Goal: Navigation & Orientation: Find specific page/section

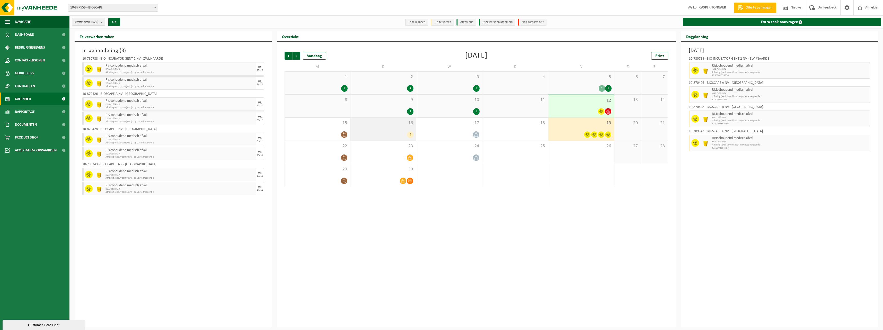
click at [392, 129] on div "16 5" at bounding box center [383, 129] width 66 height 23
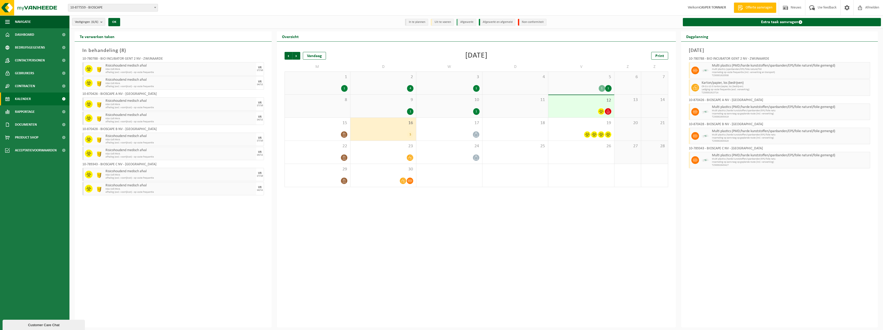
click at [584, 109] on div at bounding box center [581, 111] width 60 height 7
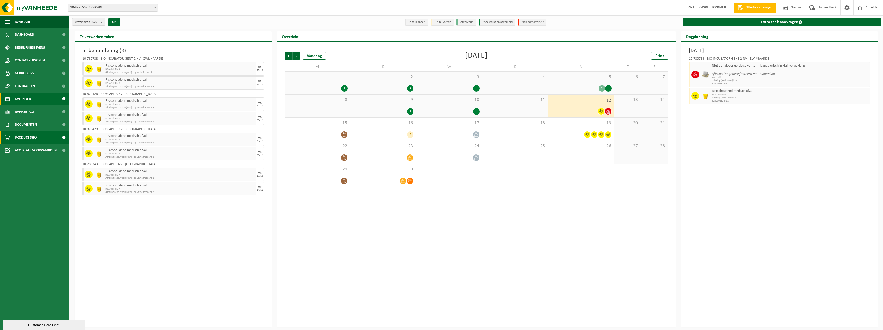
click at [29, 134] on span "Product Shop" at bounding box center [26, 137] width 23 height 13
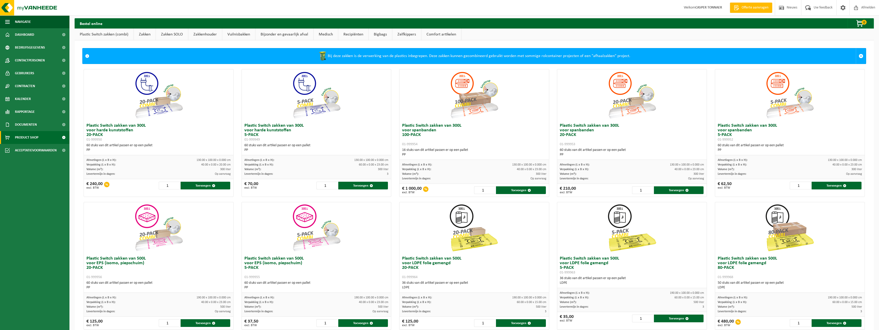
click at [702, 8] on strong "CASPER TONNAER" at bounding box center [708, 8] width 27 height 4
click at [841, 7] on span at bounding box center [843, 7] width 8 height 15
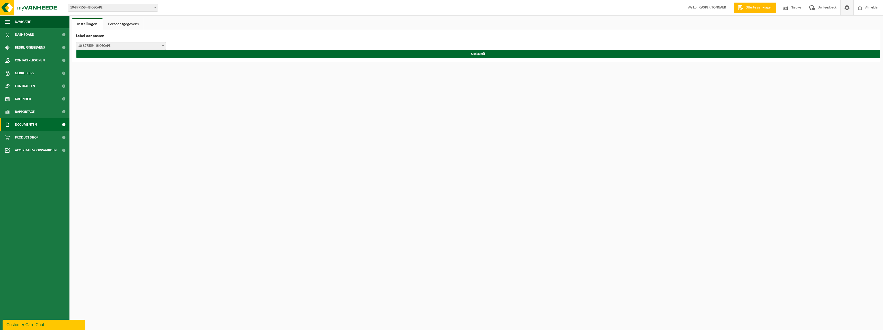
click at [30, 127] on span "Documenten" at bounding box center [26, 124] width 22 height 13
click at [32, 160] on span "Product Shop" at bounding box center [26, 161] width 23 height 13
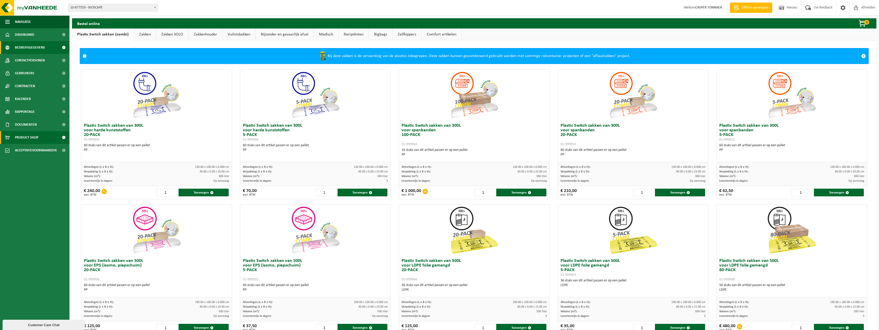
click at [24, 47] on span "Bedrijfsgegevens" at bounding box center [30, 47] width 30 height 13
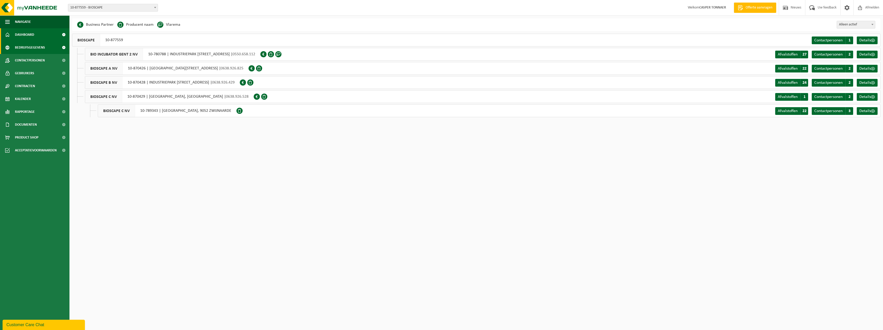
click at [26, 35] on span "Dashboard" at bounding box center [24, 34] width 19 height 13
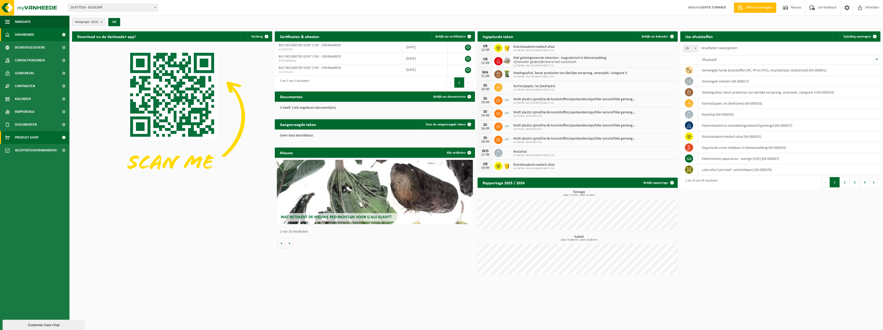
click at [35, 140] on span "Product Shop" at bounding box center [26, 137] width 23 height 13
